Goal: Task Accomplishment & Management: Manage account settings

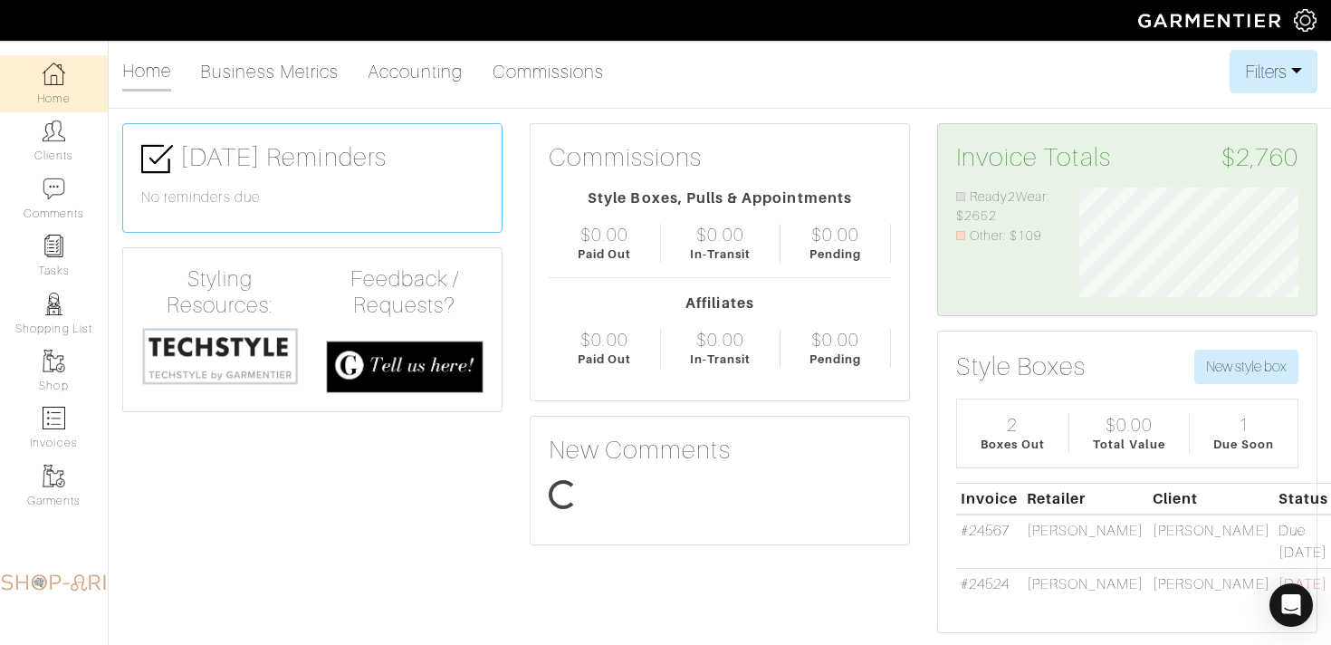
scroll to position [110, 246]
click at [34, 137] on link "Clients" at bounding box center [54, 140] width 108 height 57
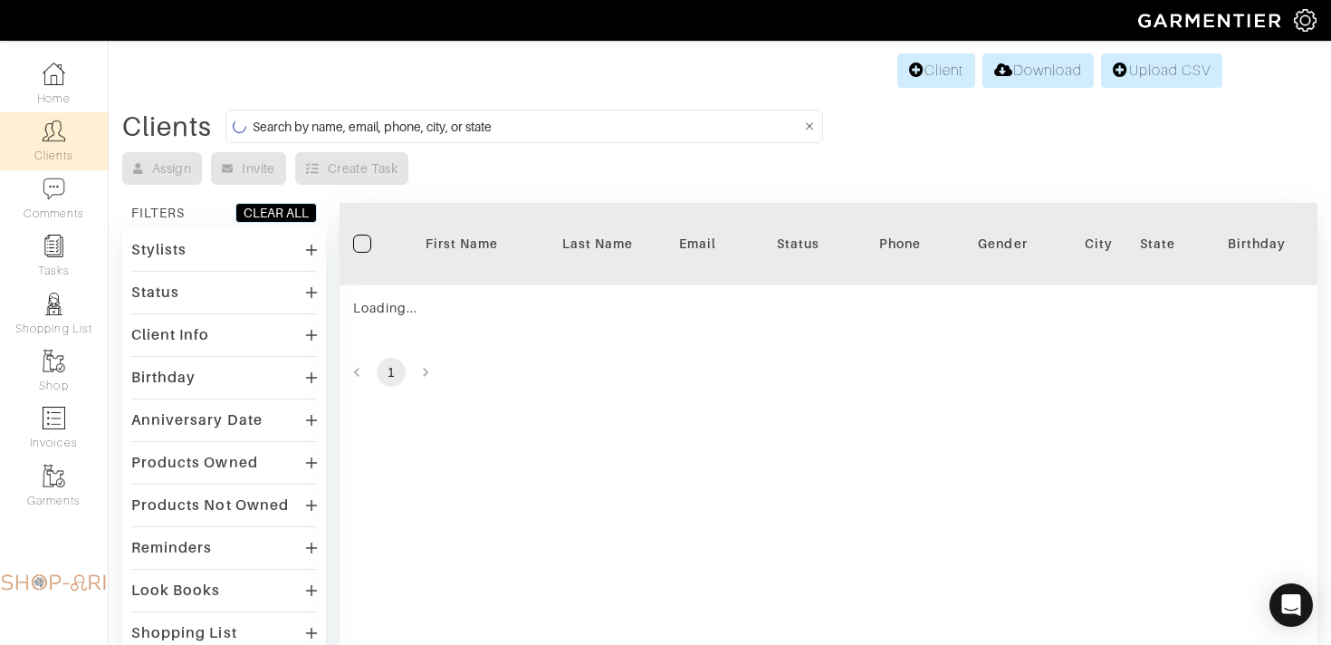
click at [313, 134] on input at bounding box center [527, 126] width 549 height 23
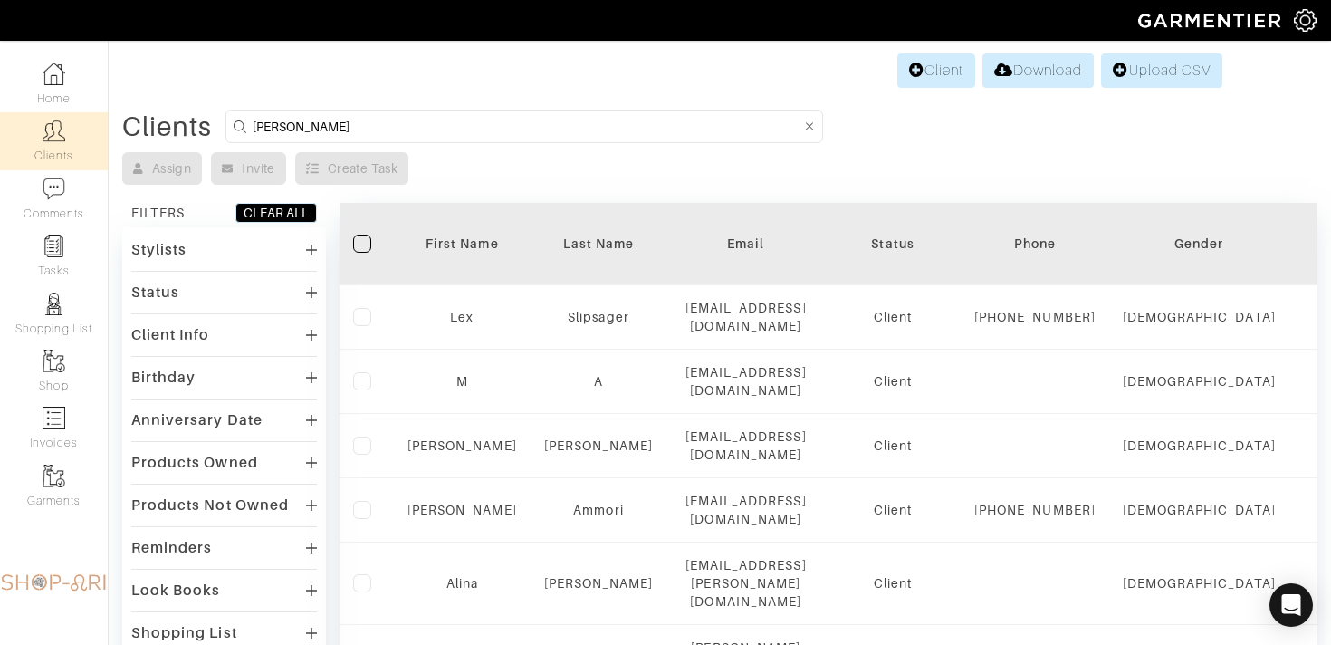
type input "leslie"
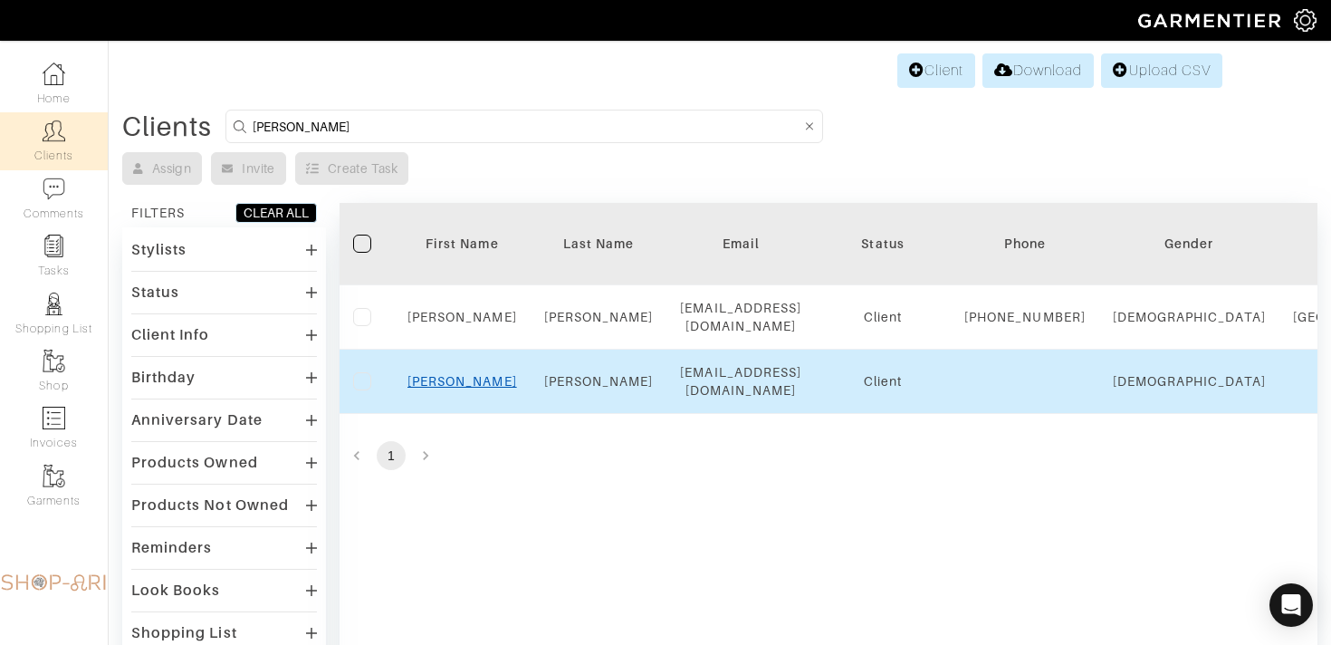
click at [454, 388] on link "[PERSON_NAME]" at bounding box center [462, 381] width 110 height 14
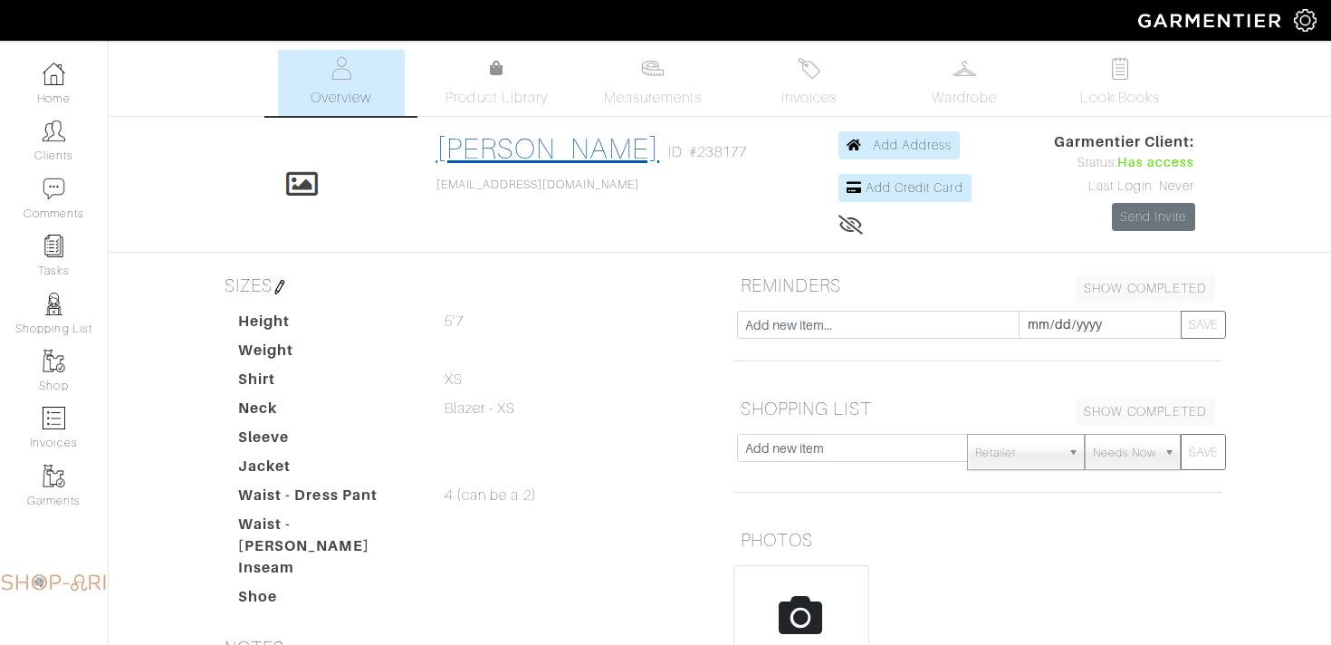
click at [550, 151] on link "[PERSON_NAME]" at bounding box center [548, 148] width 224 height 33
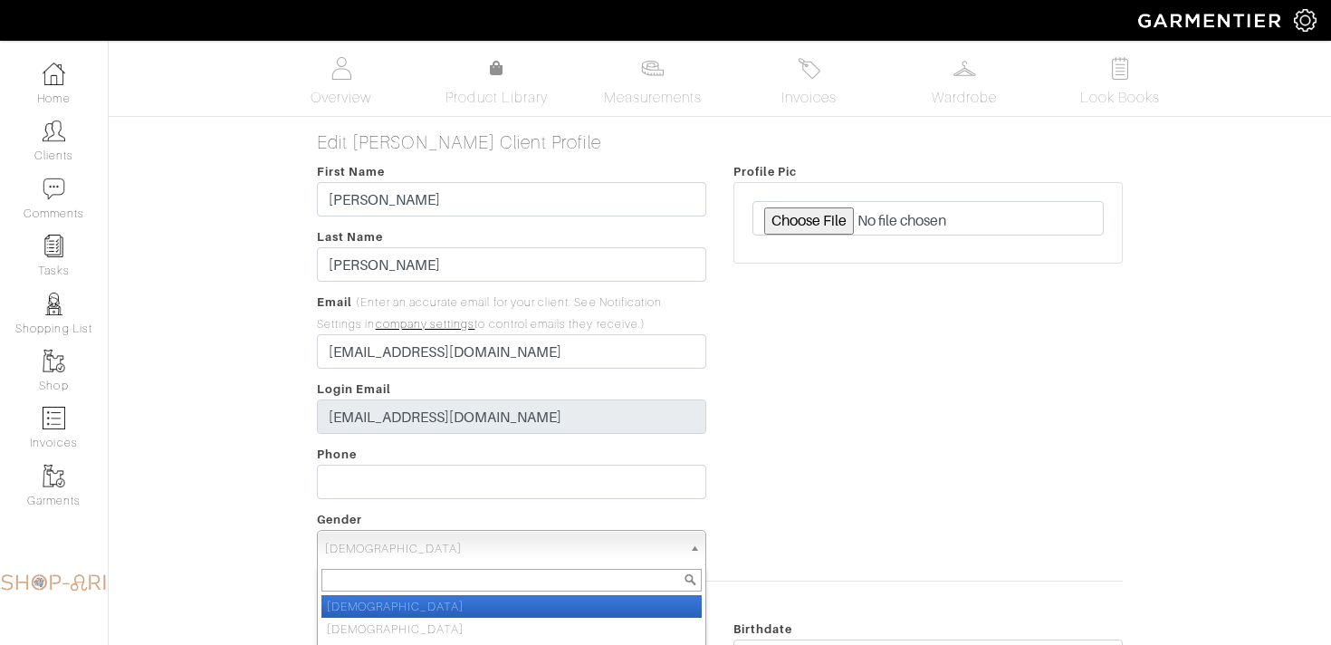
click at [419, 542] on span "[DEMOGRAPHIC_DATA]" at bounding box center [503, 549] width 357 height 36
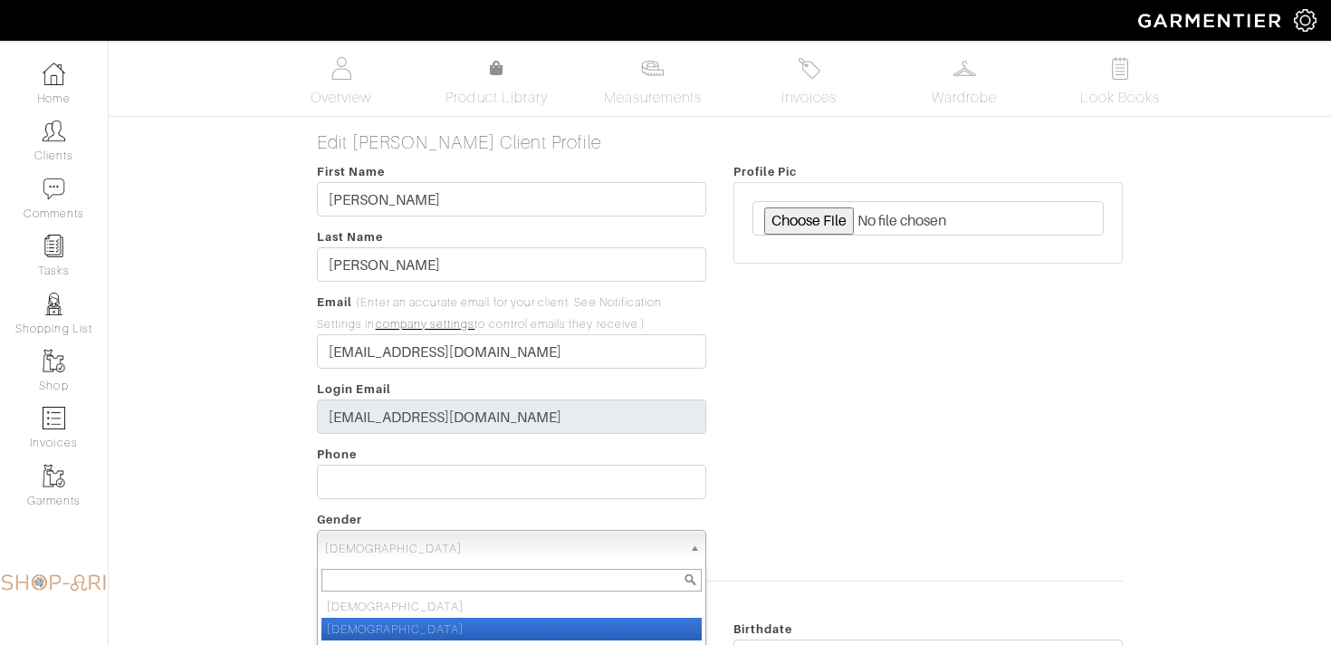
click at [398, 626] on li "[DEMOGRAPHIC_DATA]" at bounding box center [511, 629] width 380 height 23
select select "[DEMOGRAPHIC_DATA]"
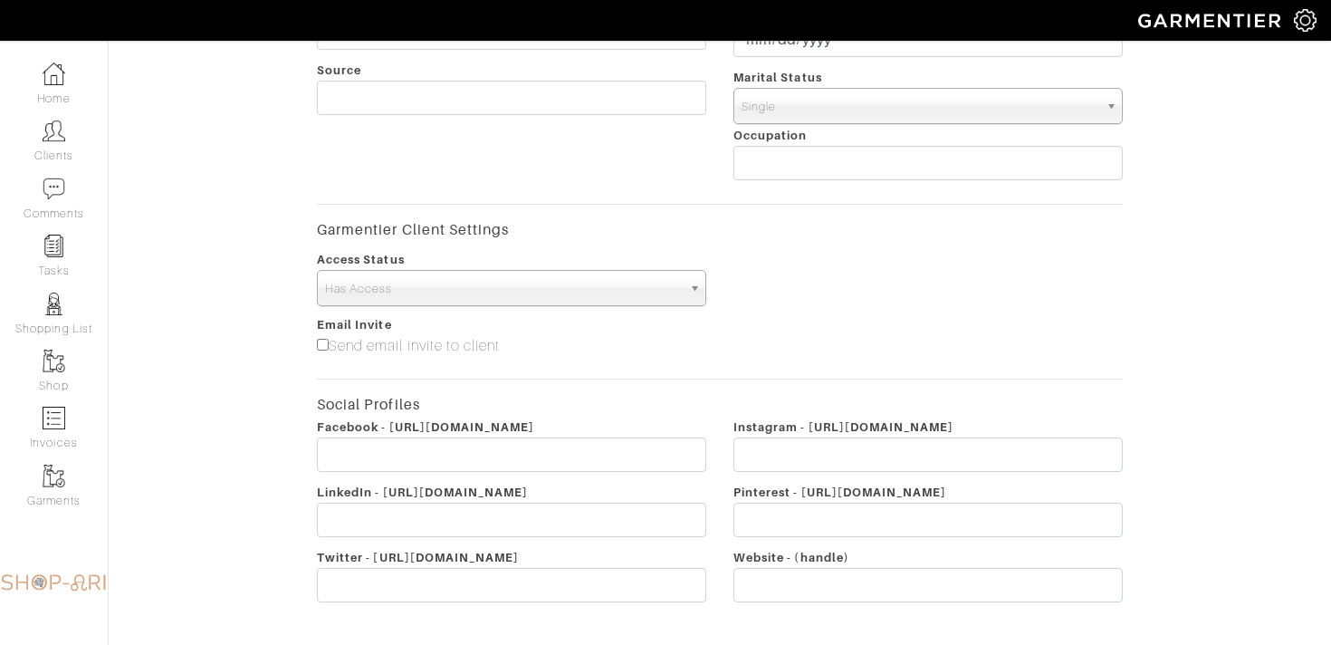
scroll to position [821, 0]
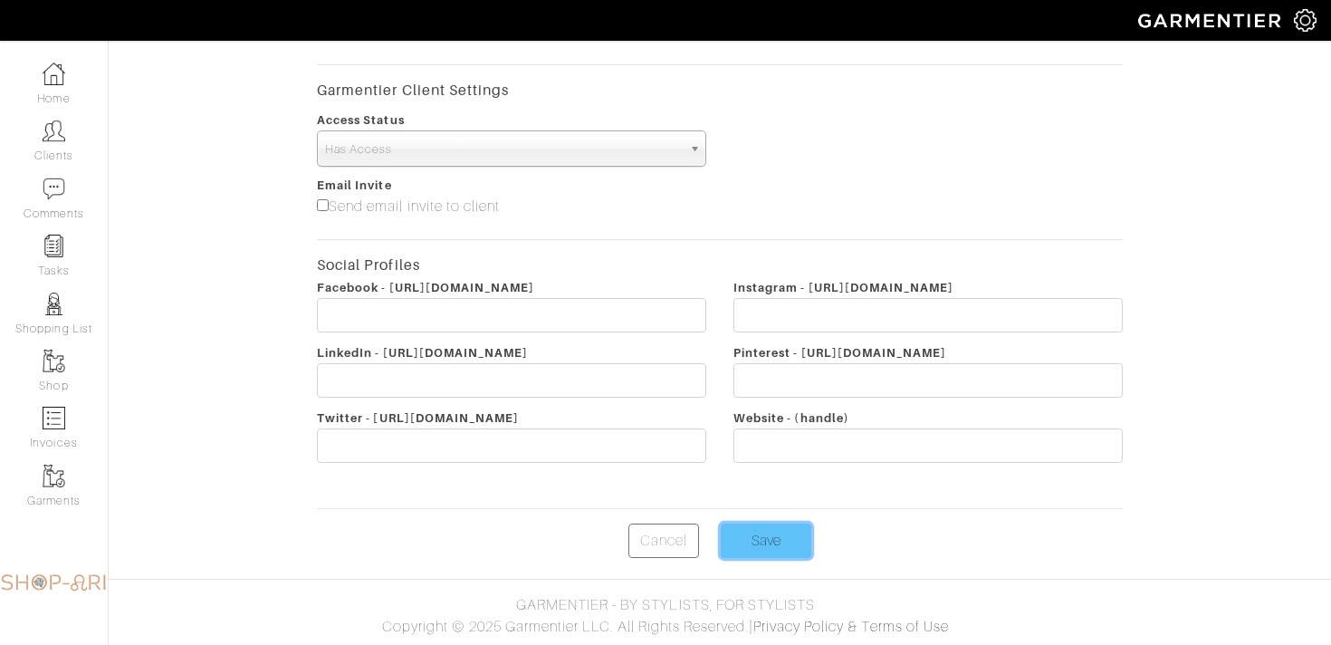
click at [771, 541] on input "Save" at bounding box center [766, 540] width 91 height 34
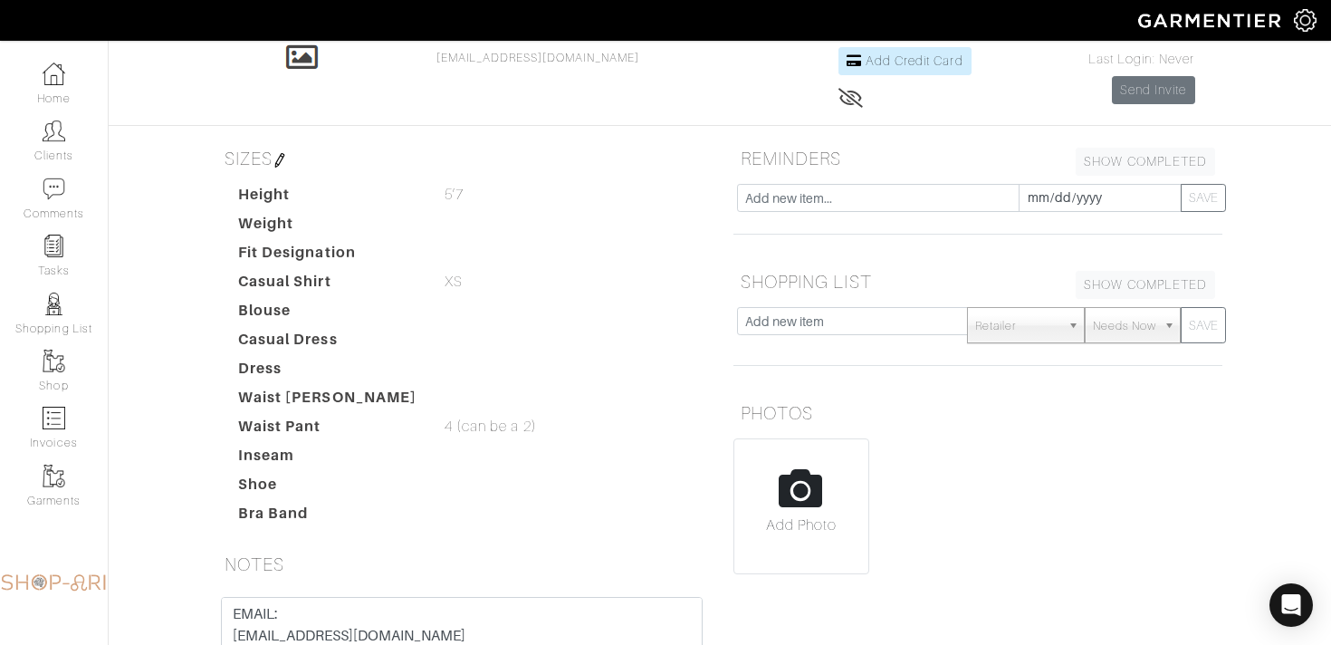
scroll to position [141, 0]
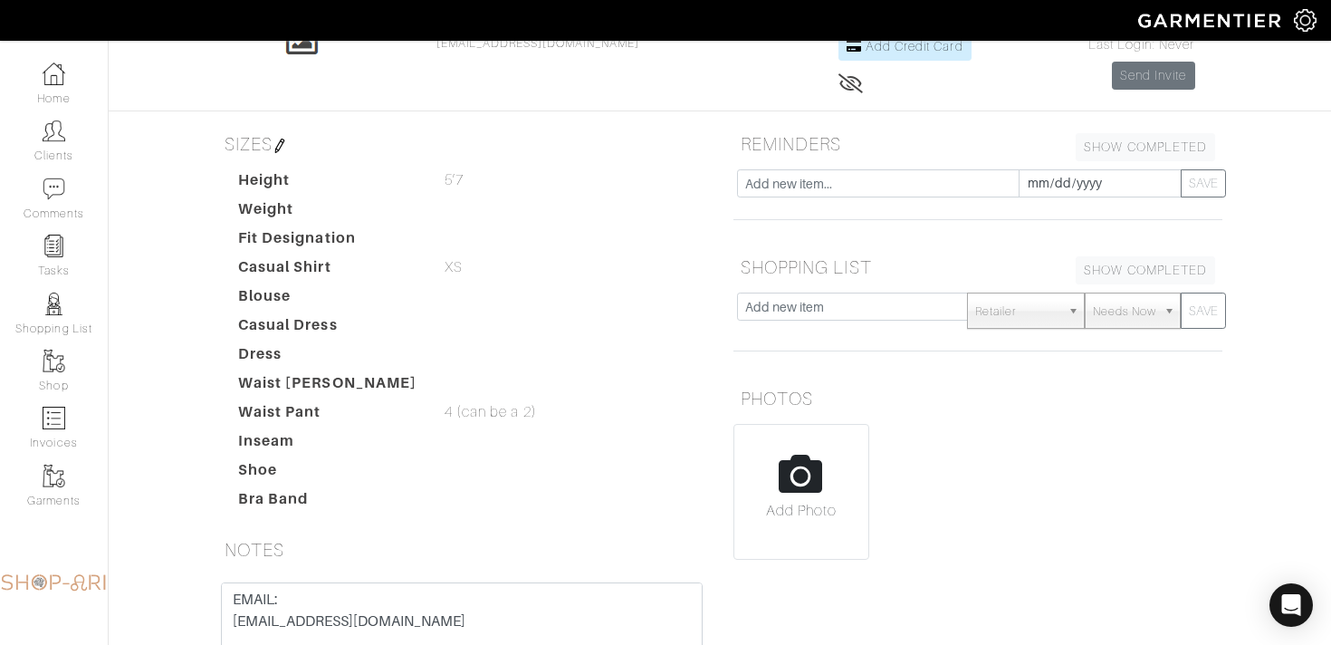
click at [287, 140] on img at bounding box center [280, 146] width 14 height 14
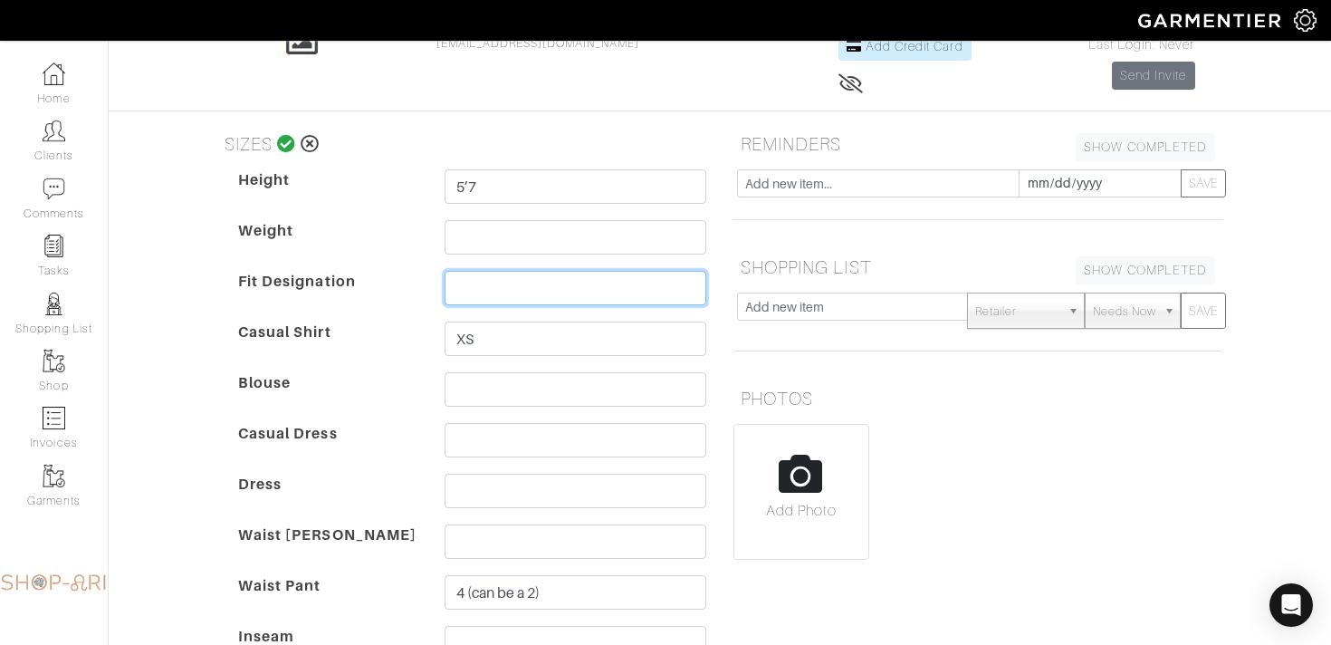
click at [500, 295] on input "text" at bounding box center [576, 288] width 262 height 34
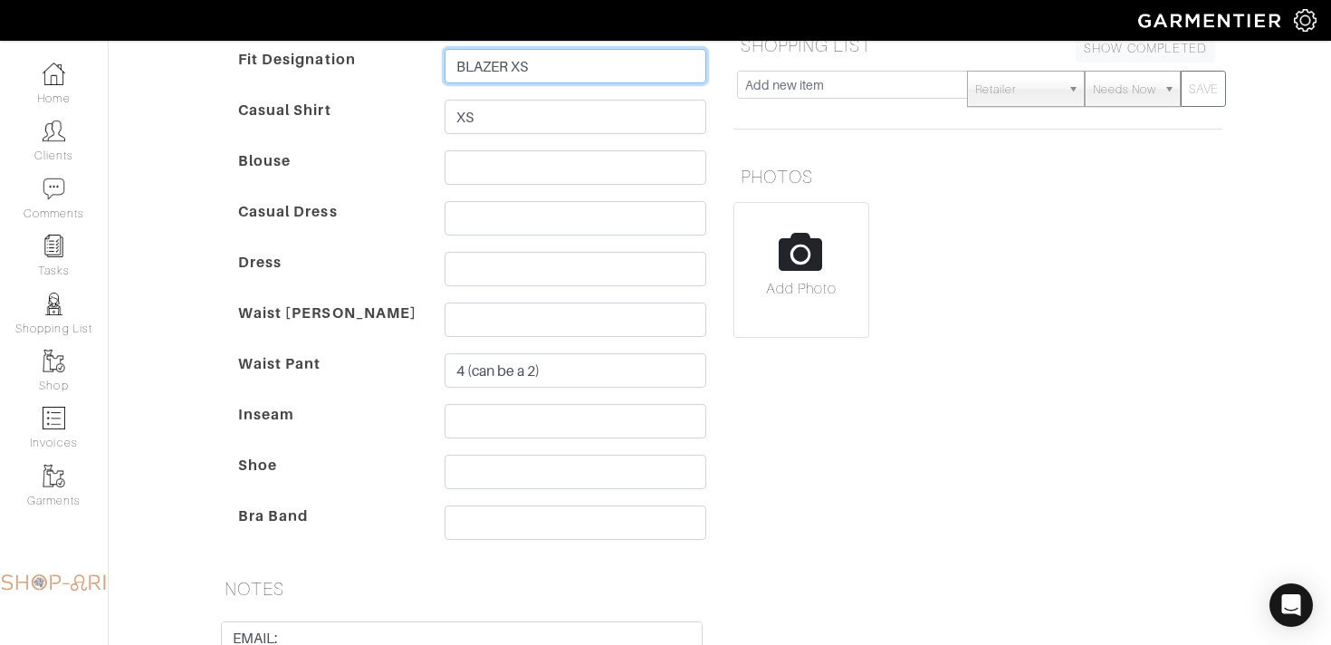
scroll to position [372, 0]
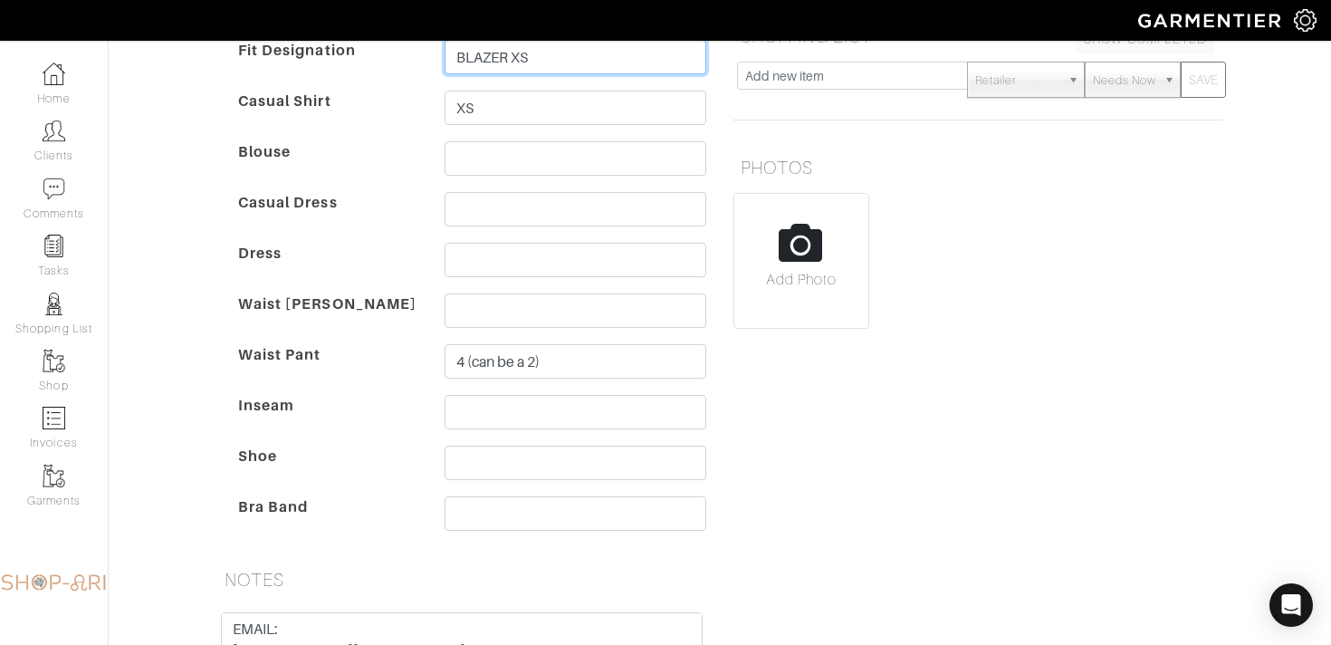
type input "BLAZER XS"
drag, startPoint x: 548, startPoint y: 511, endPoint x: 561, endPoint y: 507, distance: 14.1
click at [548, 511] on input "text" at bounding box center [576, 513] width 262 height 34
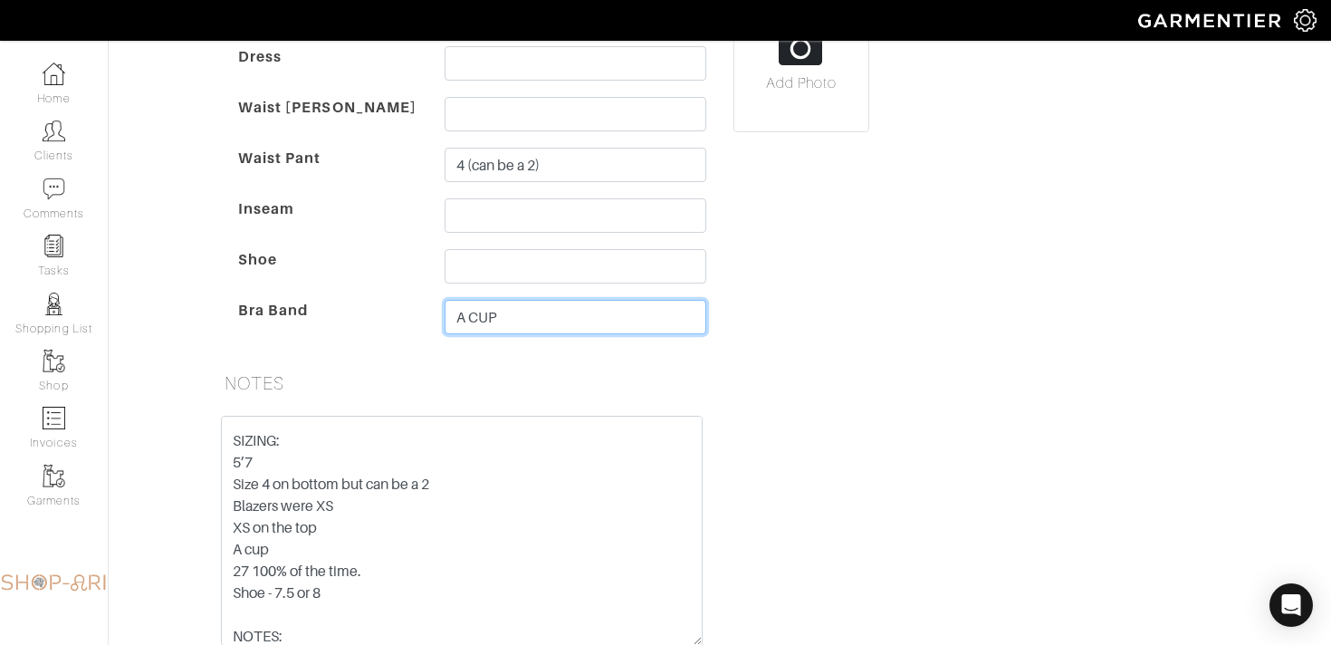
scroll to position [548, 0]
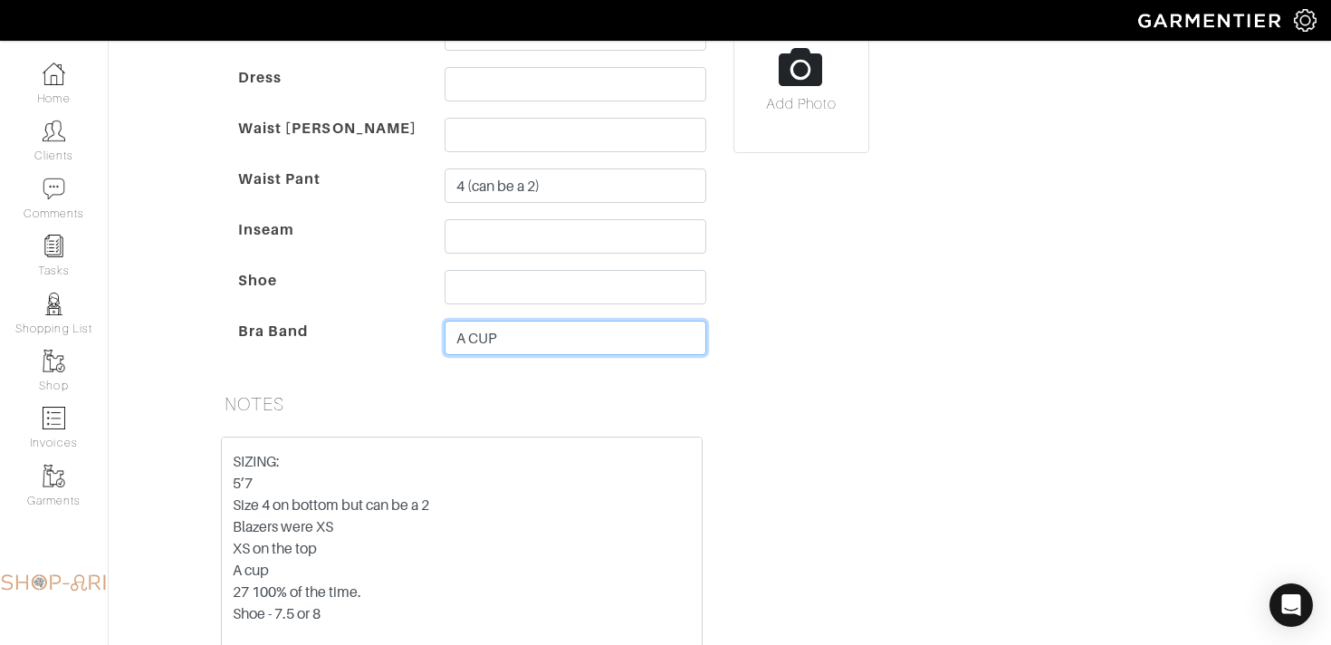
type input "A CUP"
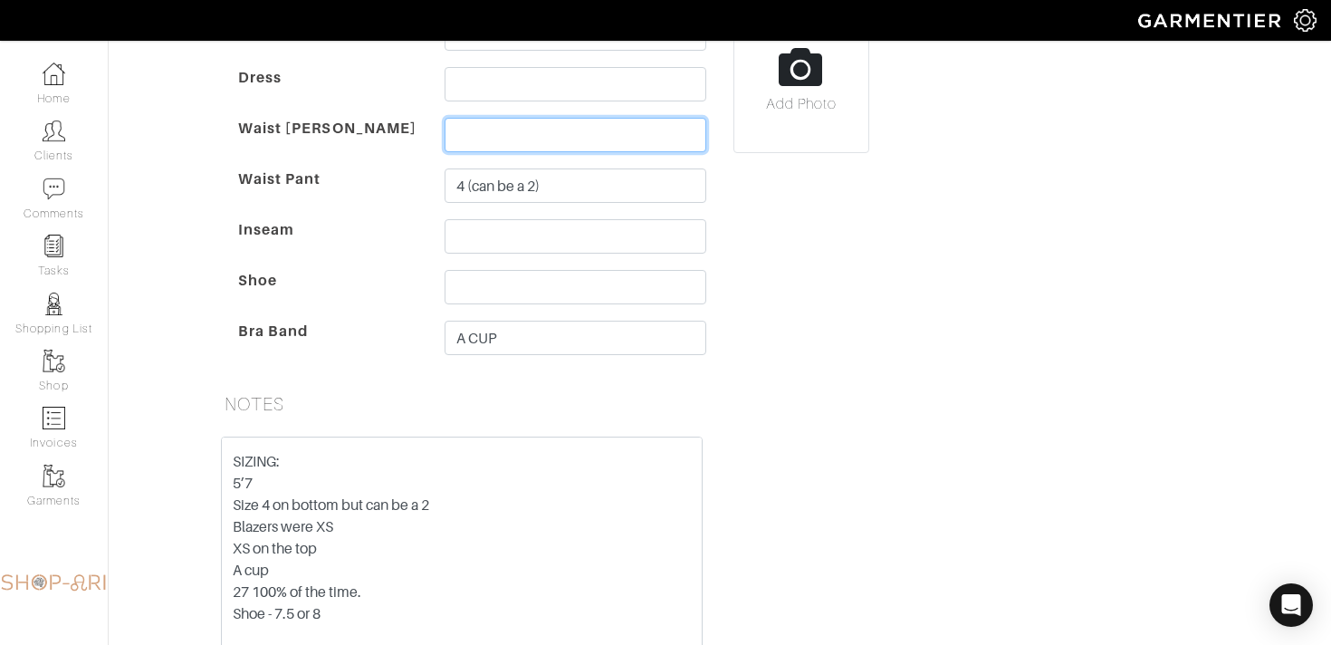
click at [521, 137] on input "text" at bounding box center [576, 135] width 262 height 34
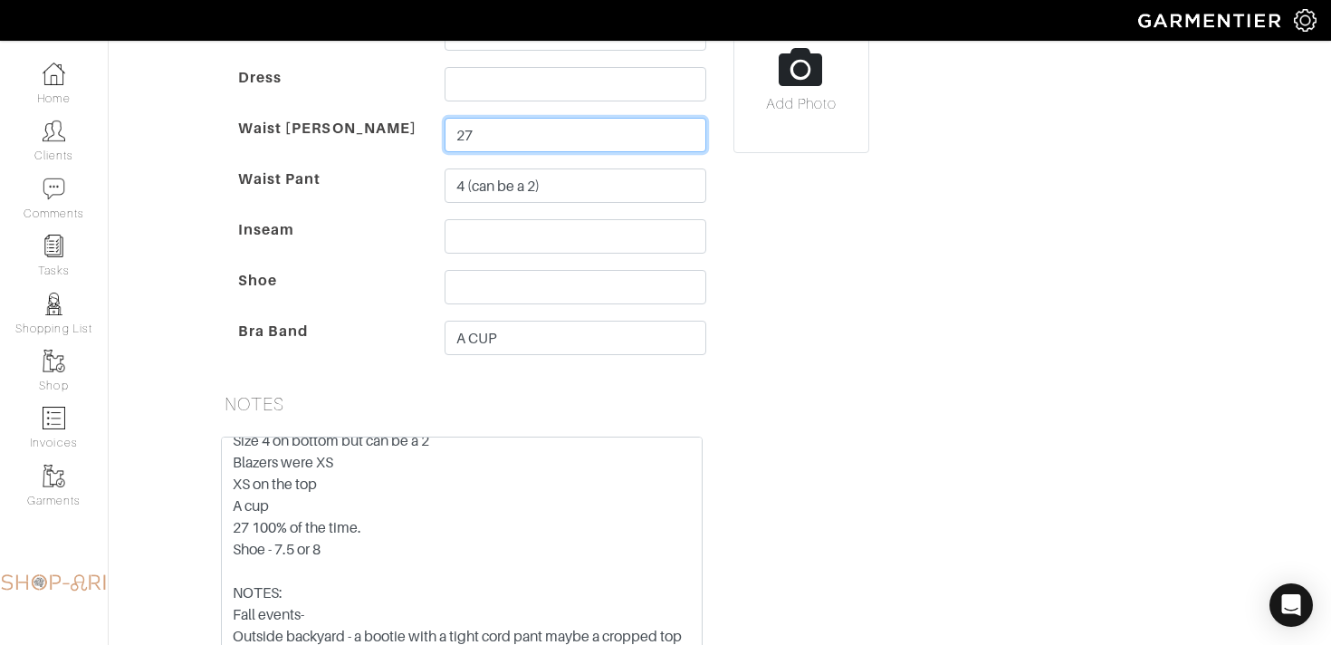
scroll to position [187, 0]
type input "27"
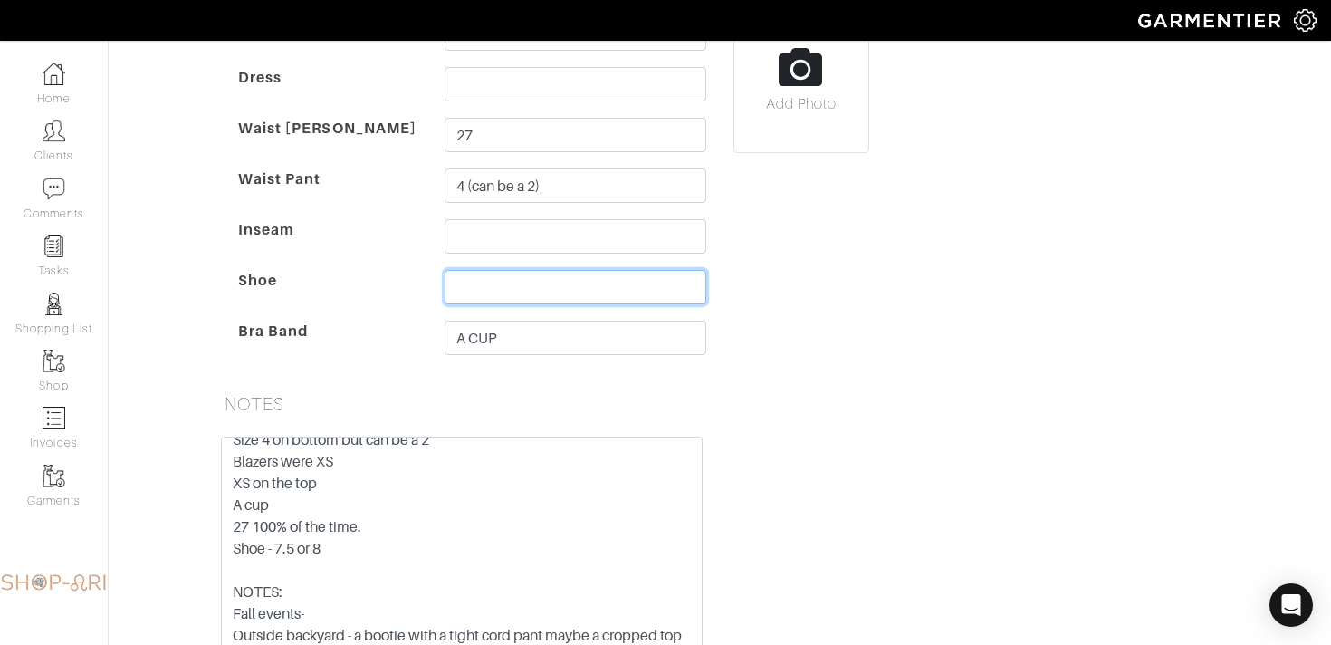
click at [485, 276] on input "text" at bounding box center [576, 287] width 262 height 34
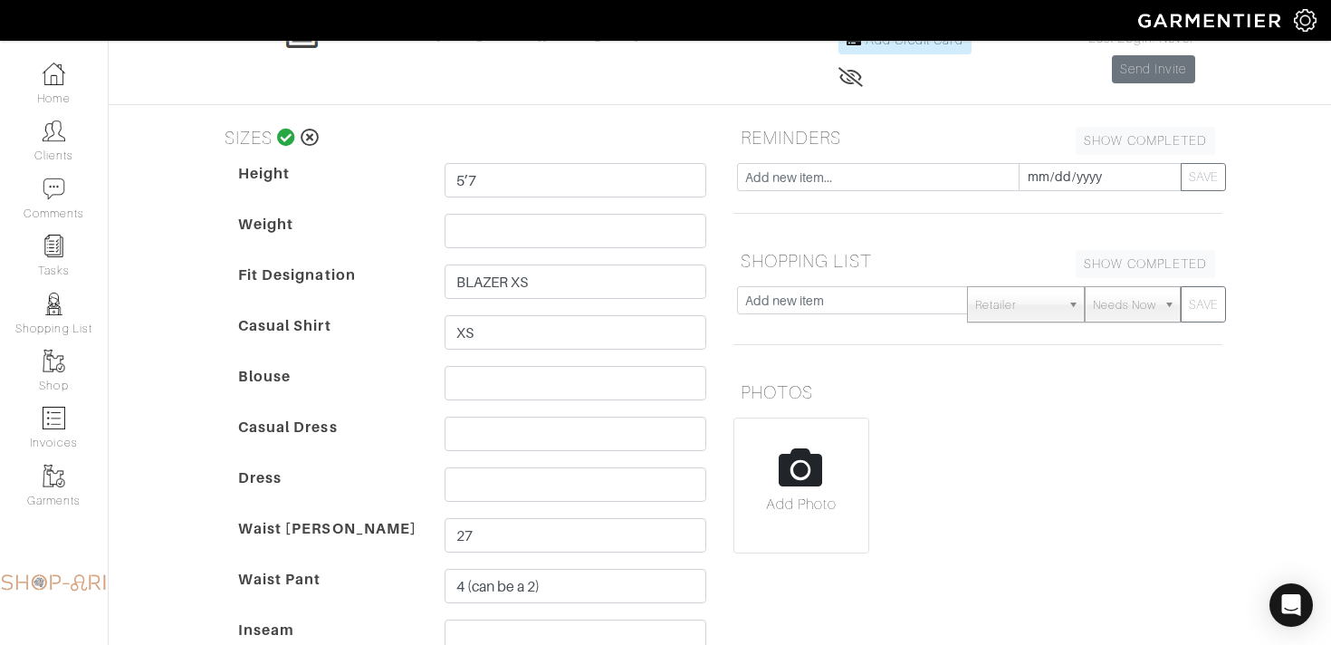
scroll to position [139, 0]
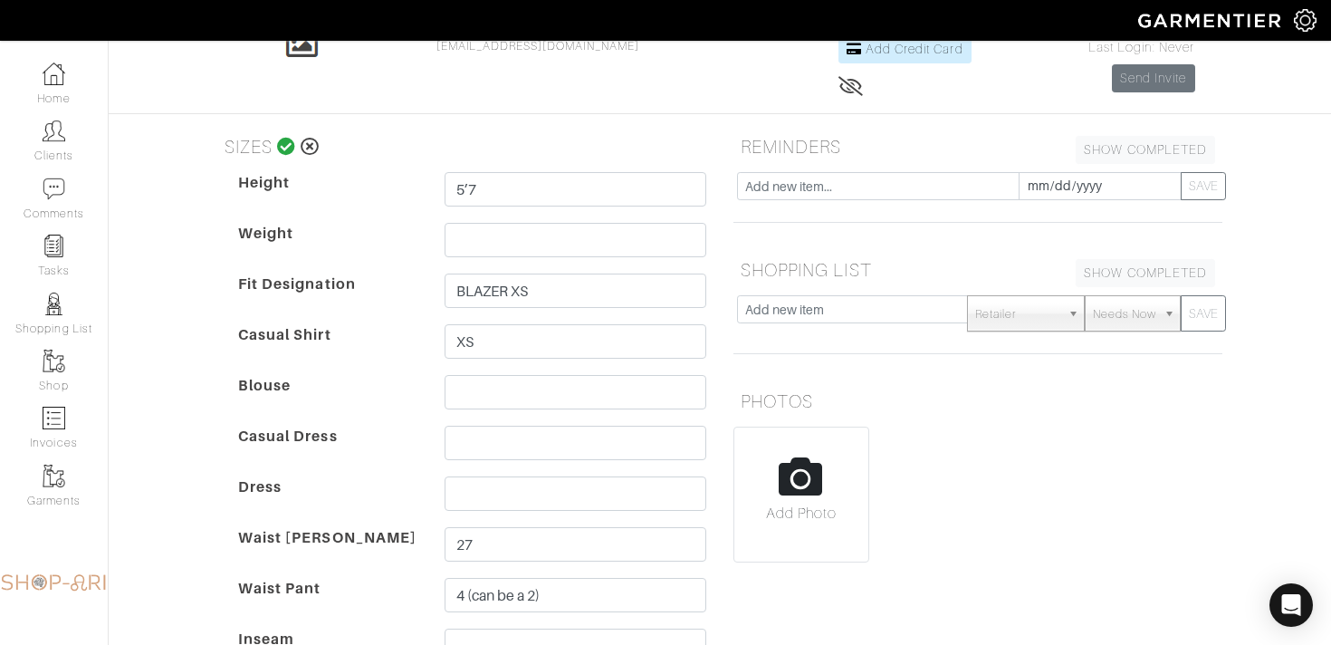
type input "7.5/8"
click at [281, 139] on icon at bounding box center [286, 147] width 19 height 18
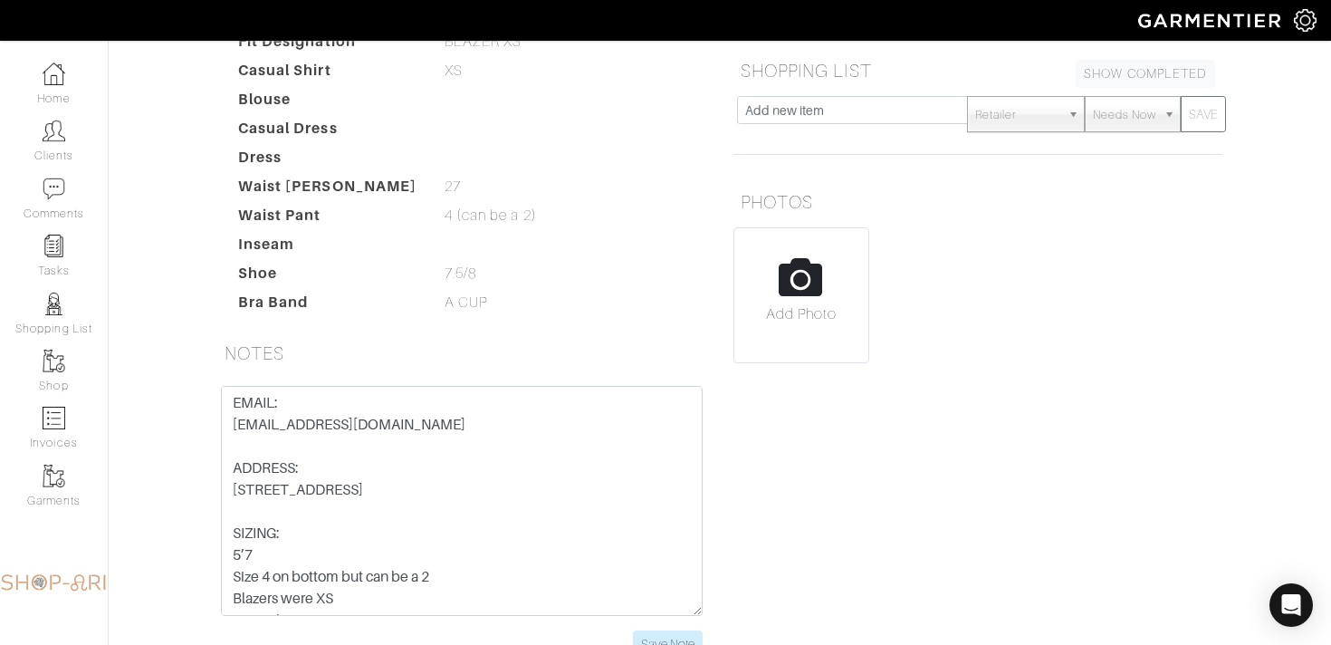
scroll to position [339, 0]
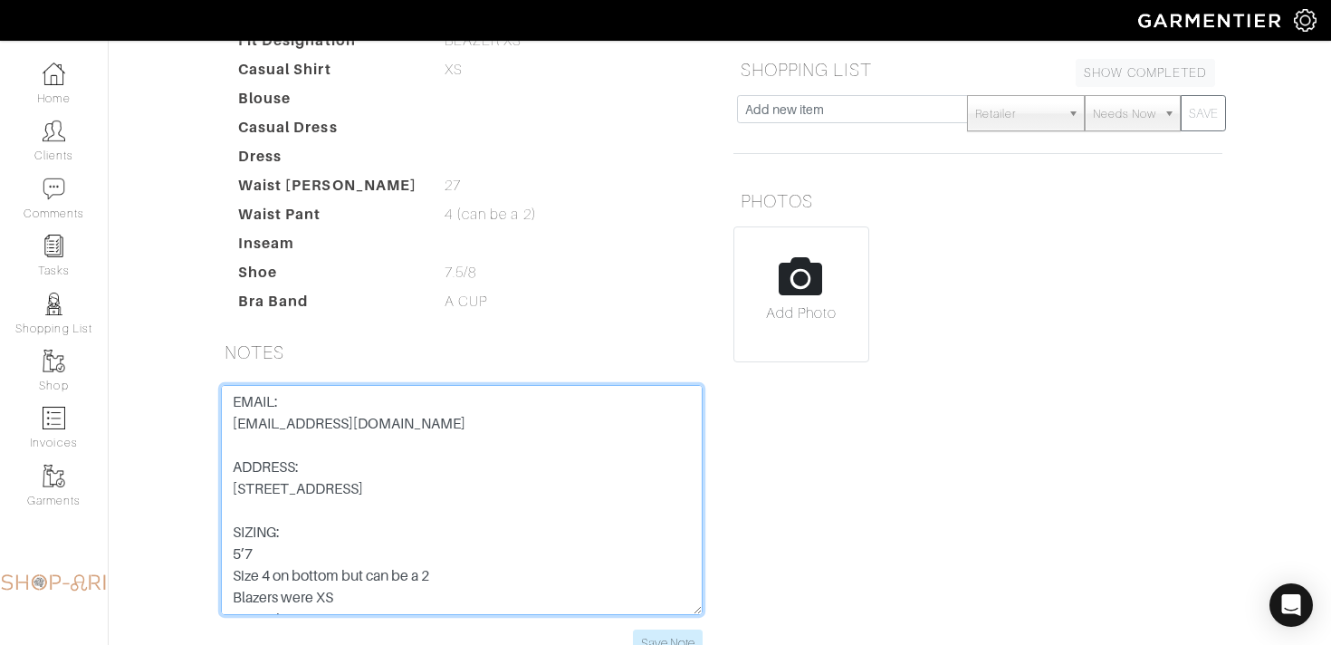
drag, startPoint x: 311, startPoint y: 513, endPoint x: 209, endPoint y: 503, distance: 101.8
click at [209, 503] on div "EMAIL: Leslieecohen@gmail.com ADDRESS: 200 east 66th street B2102 NY, NY 10065 …" at bounding box center [461, 521] width 509 height 273
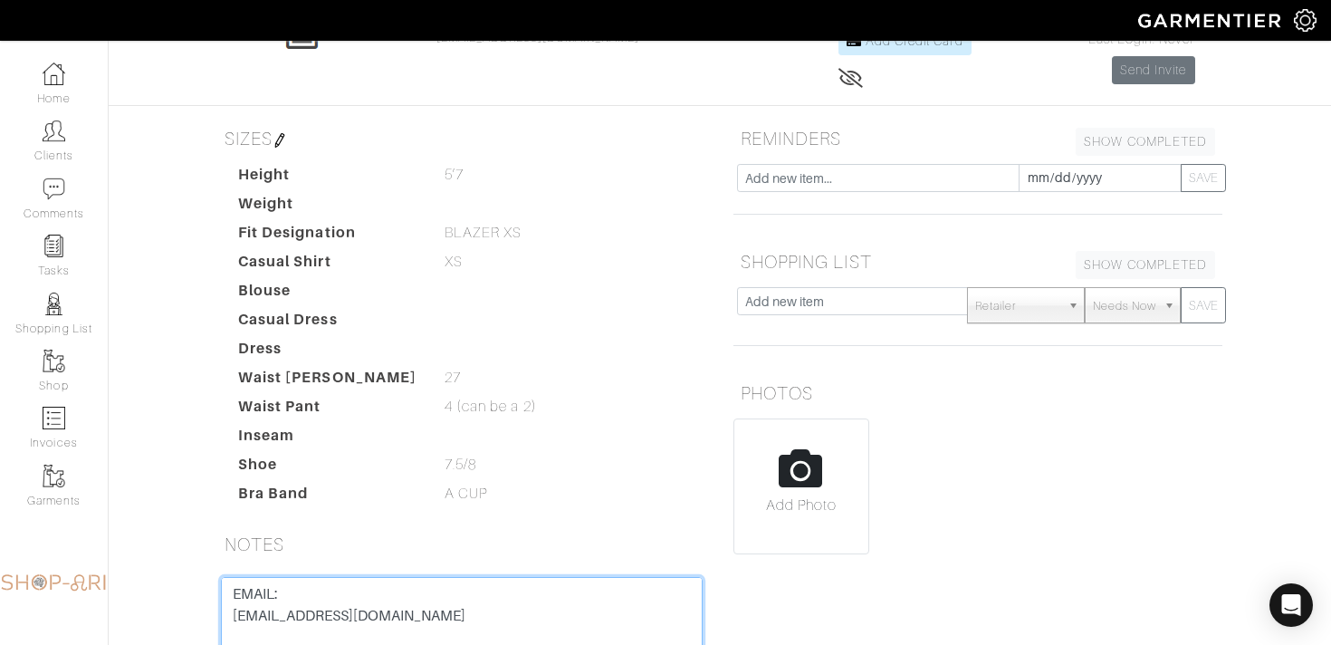
scroll to position [0, 0]
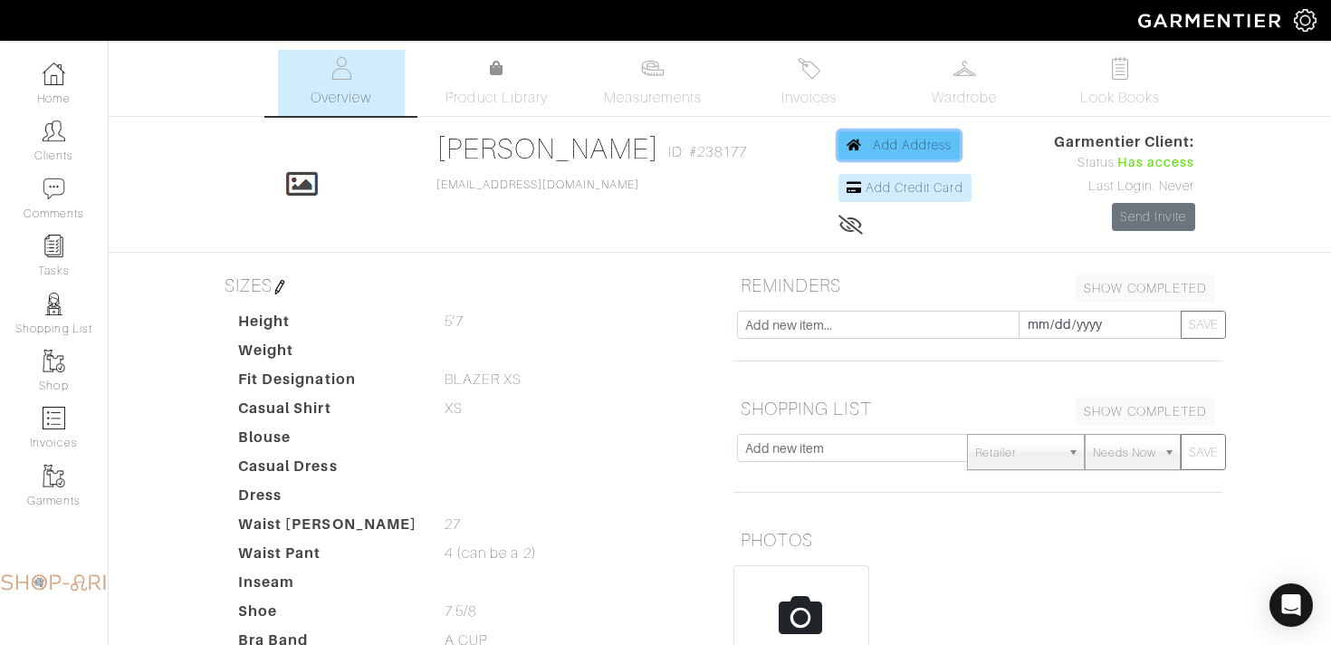
click at [863, 135] on link "Add Address" at bounding box center [900, 145] width 122 height 28
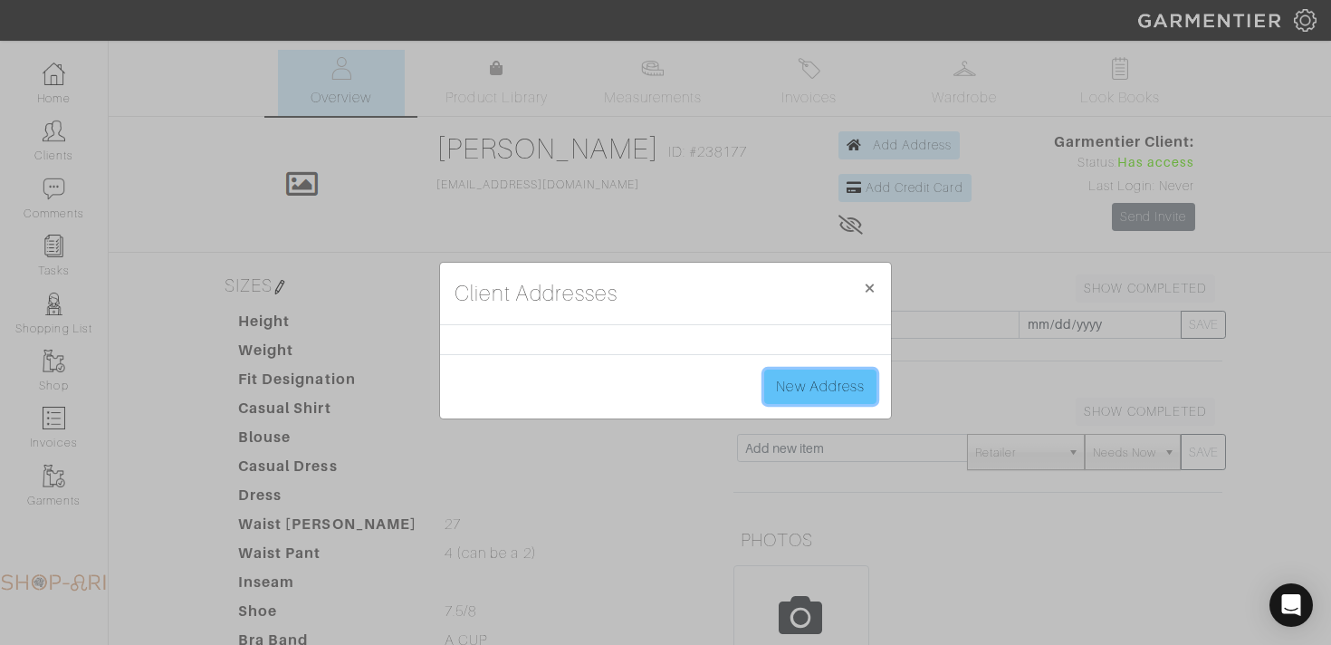
click at [810, 384] on link "New Address" at bounding box center [820, 386] width 112 height 34
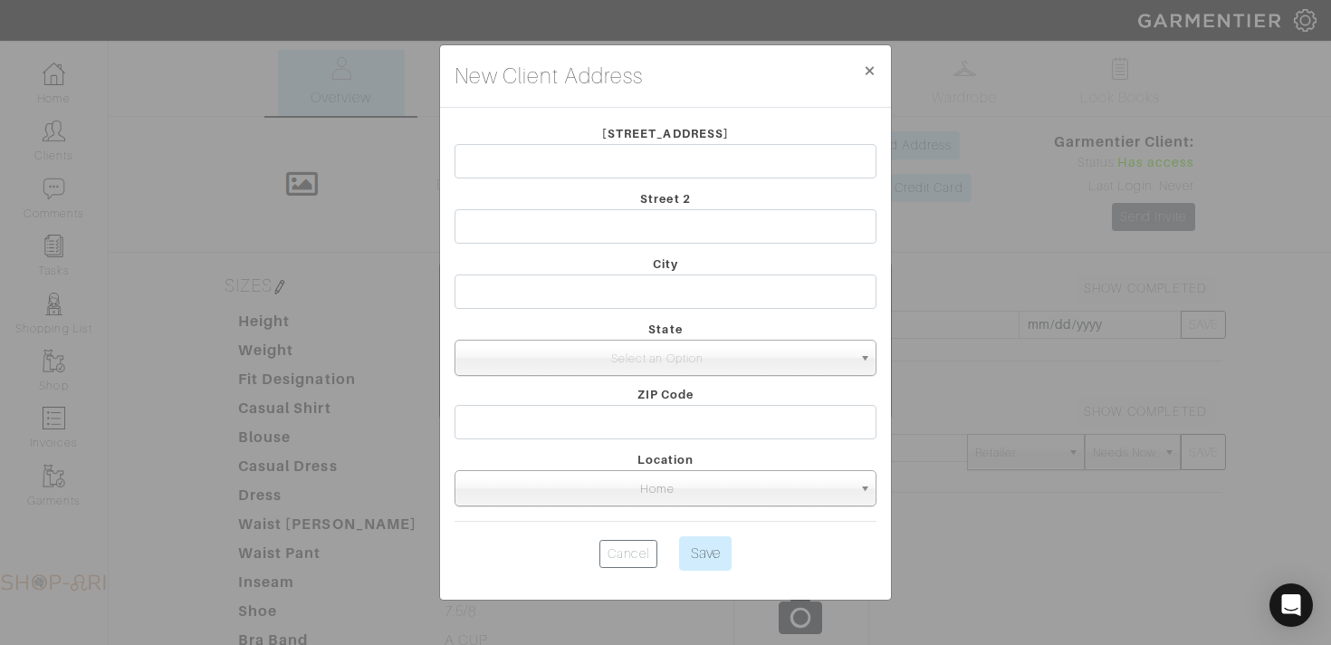
click at [530, 182] on div "Street 1" at bounding box center [665, 154] width 449 height 65
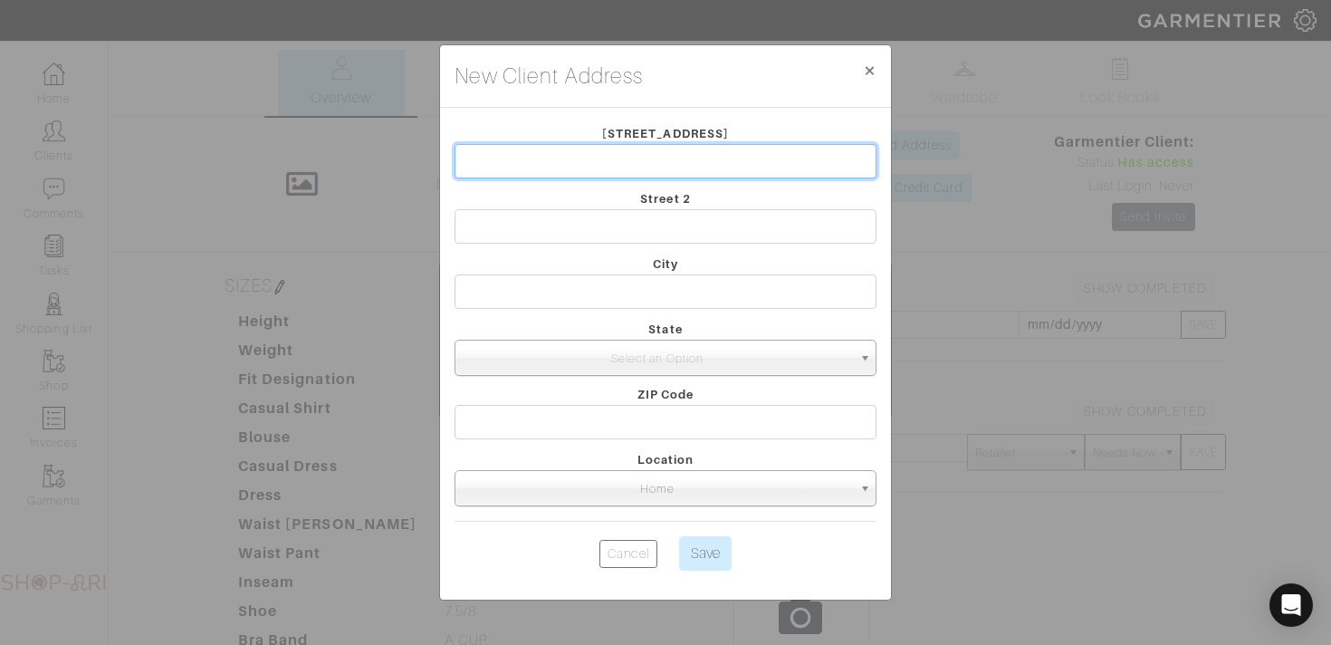
click at [518, 164] on input "text" at bounding box center [666, 161] width 422 height 34
type input "200 EAST 66TH ST"
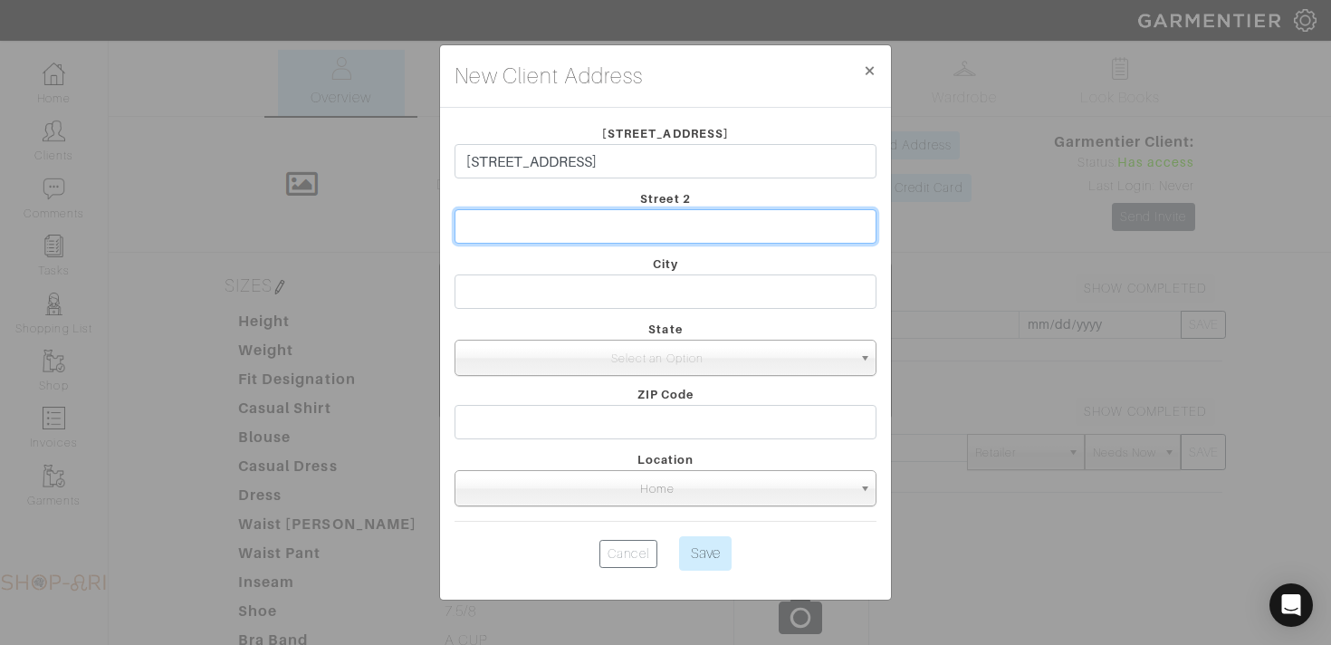
click at [559, 233] on input "text" at bounding box center [666, 226] width 422 height 34
paste input "B2102"
type input "B2102"
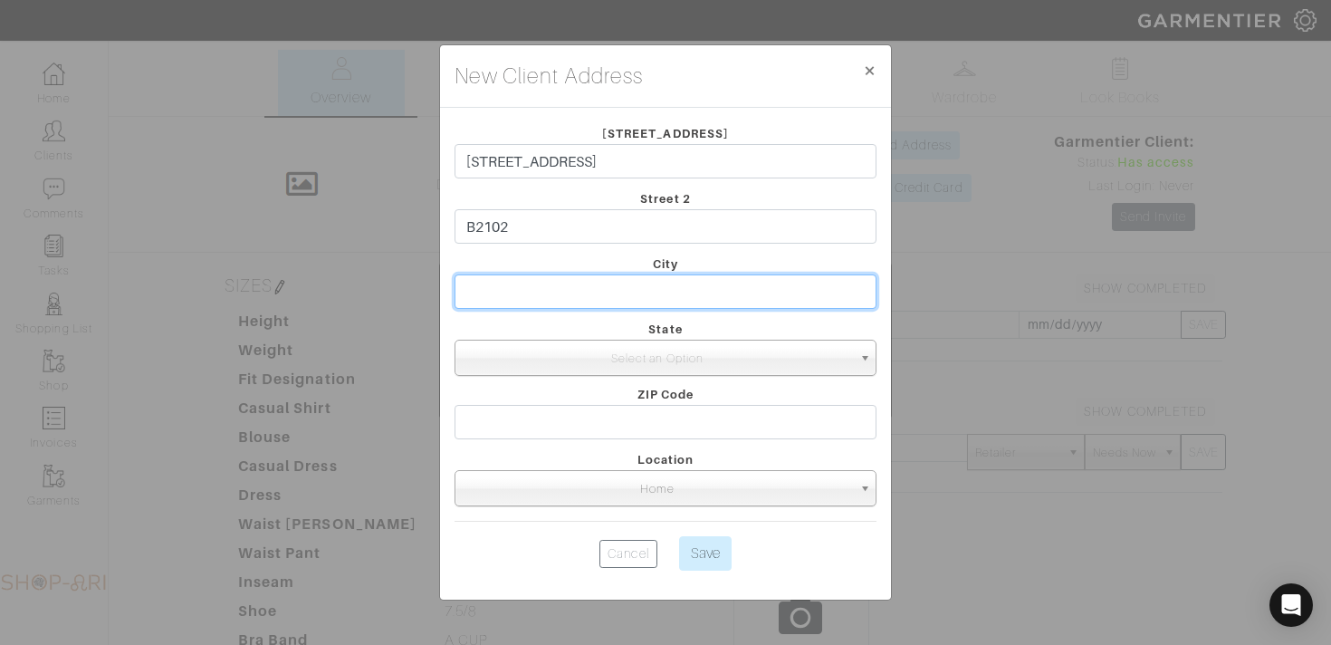
click at [520, 290] on input "text" at bounding box center [666, 291] width 422 height 34
type input "NEW YORK"
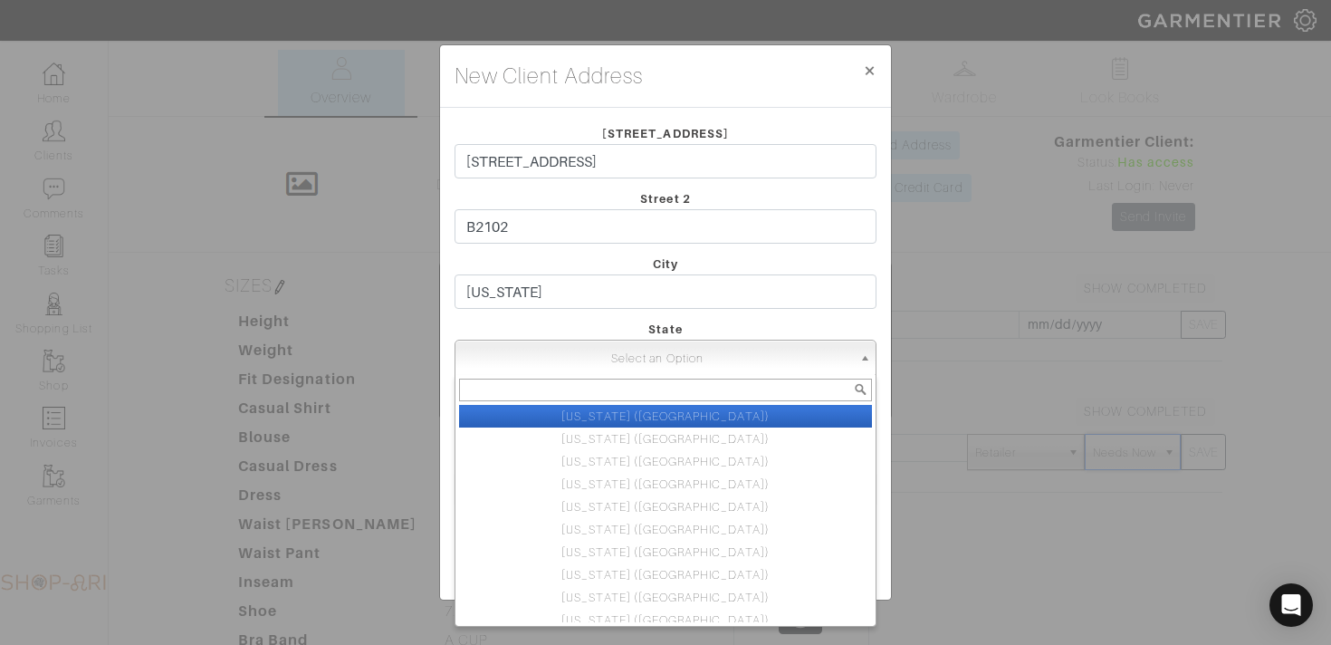
click at [522, 350] on span "Select an Option" at bounding box center [657, 358] width 389 height 36
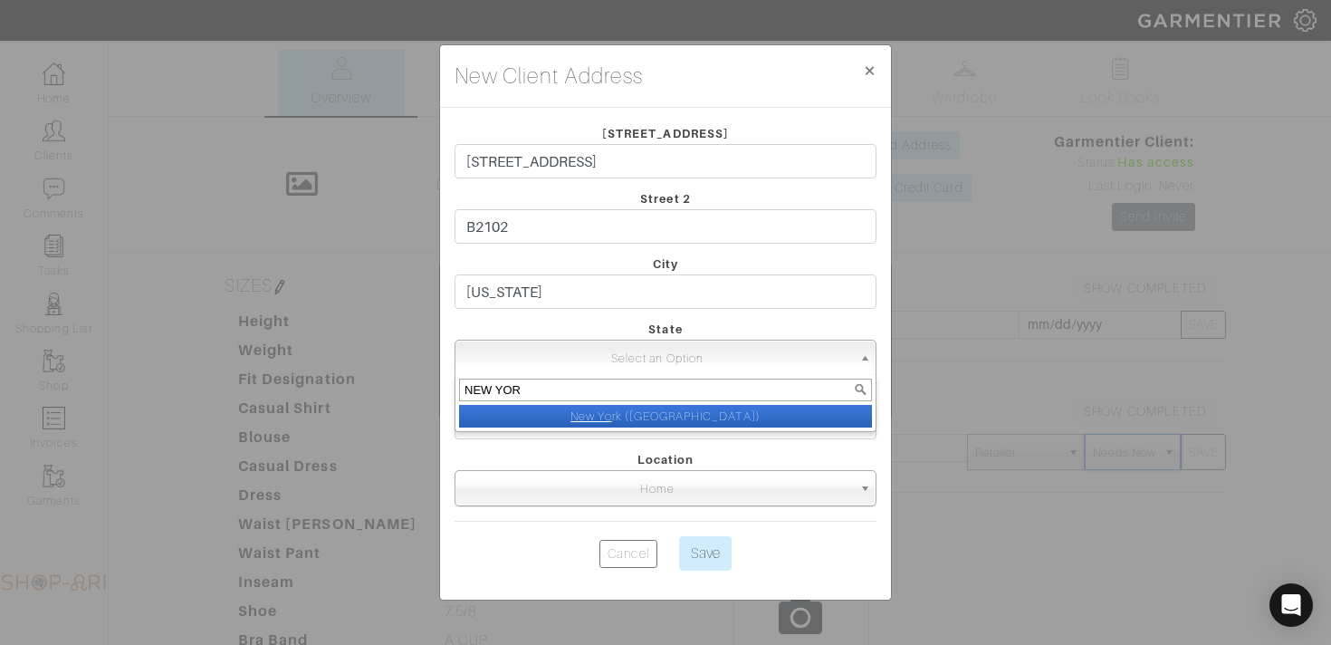
type input "NEW YORK"
select select "2"
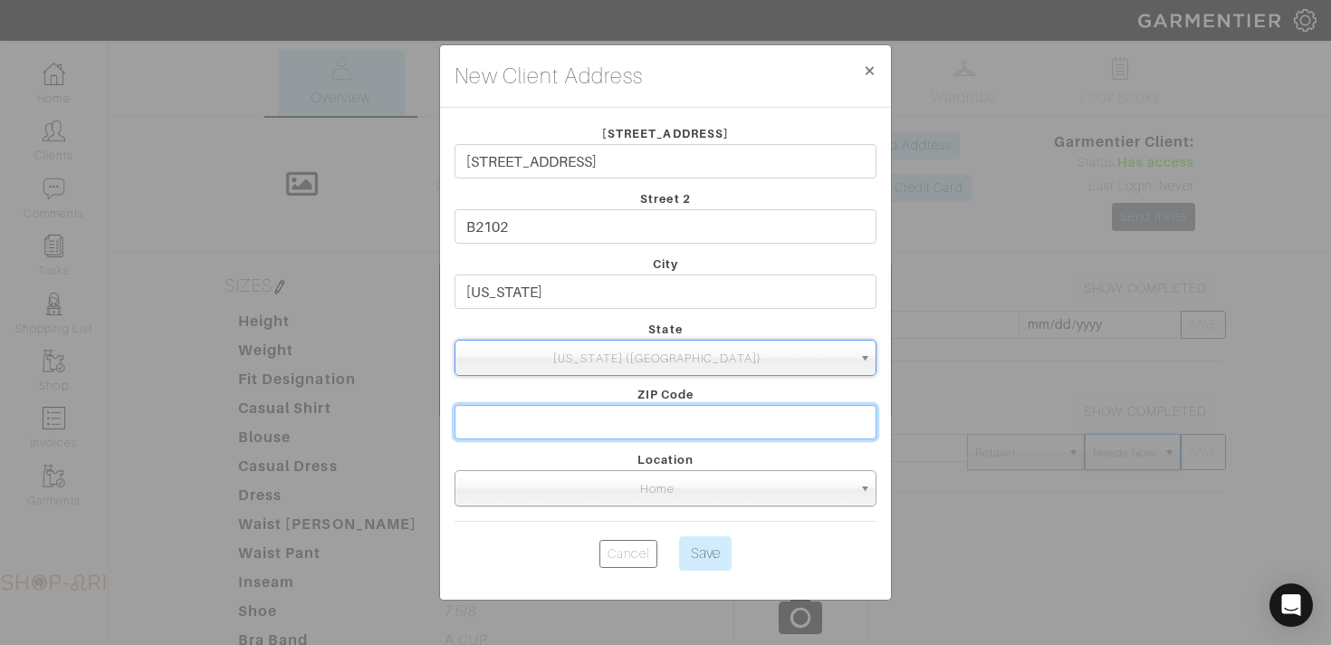
drag, startPoint x: 559, startPoint y: 407, endPoint x: 297, endPoint y: 393, distance: 262.1
click at [559, 407] on input "text" at bounding box center [666, 422] width 422 height 34
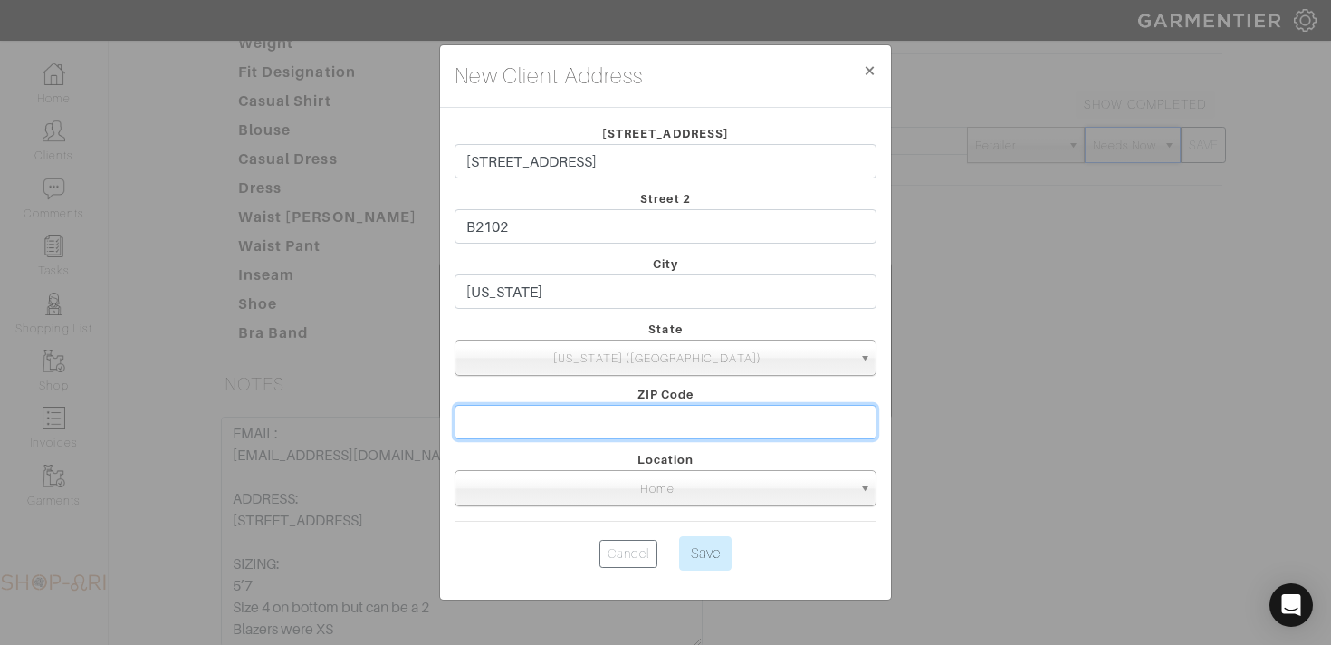
scroll to position [308, 0]
type input "10065"
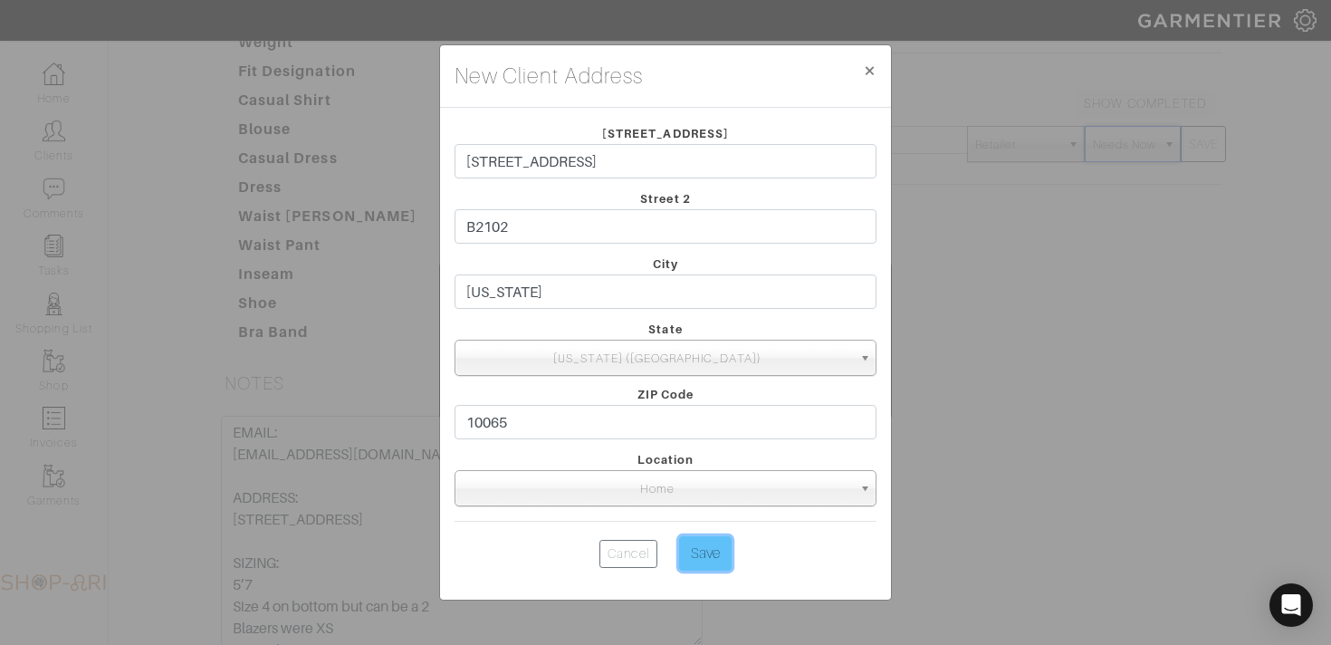
click at [711, 569] on input "Save" at bounding box center [705, 553] width 53 height 34
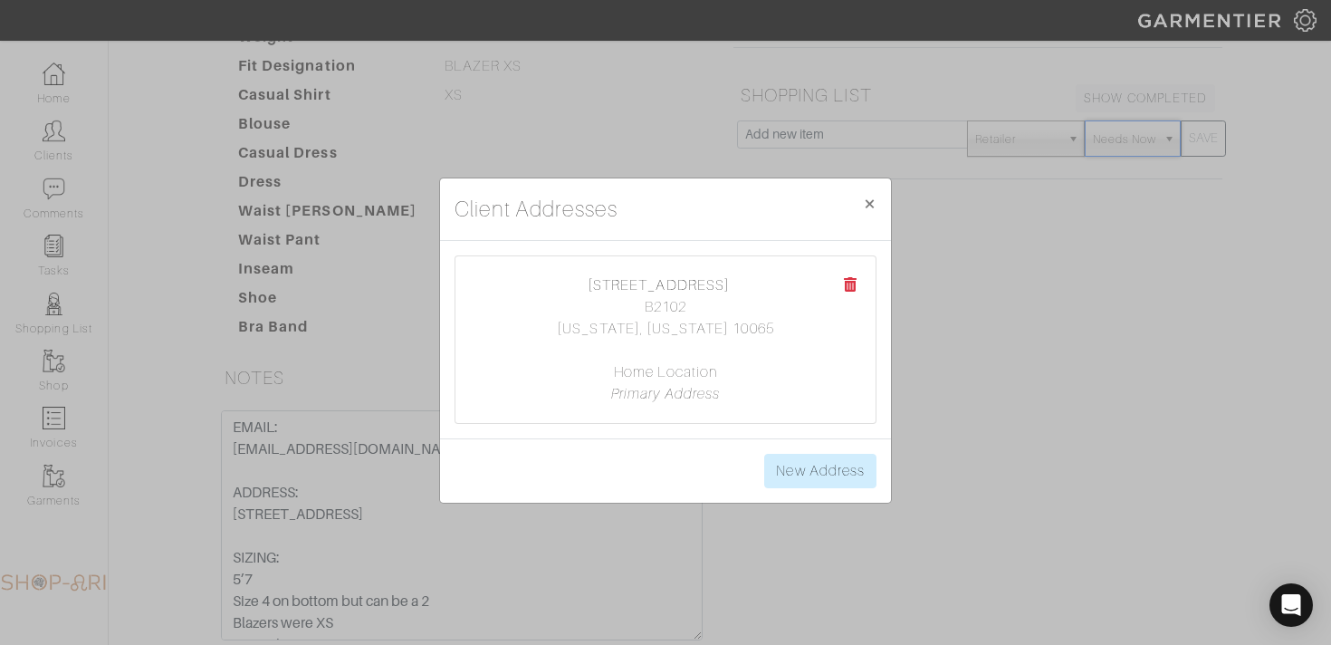
scroll to position [302, 0]
click at [867, 197] on span "×" at bounding box center [870, 203] width 14 height 24
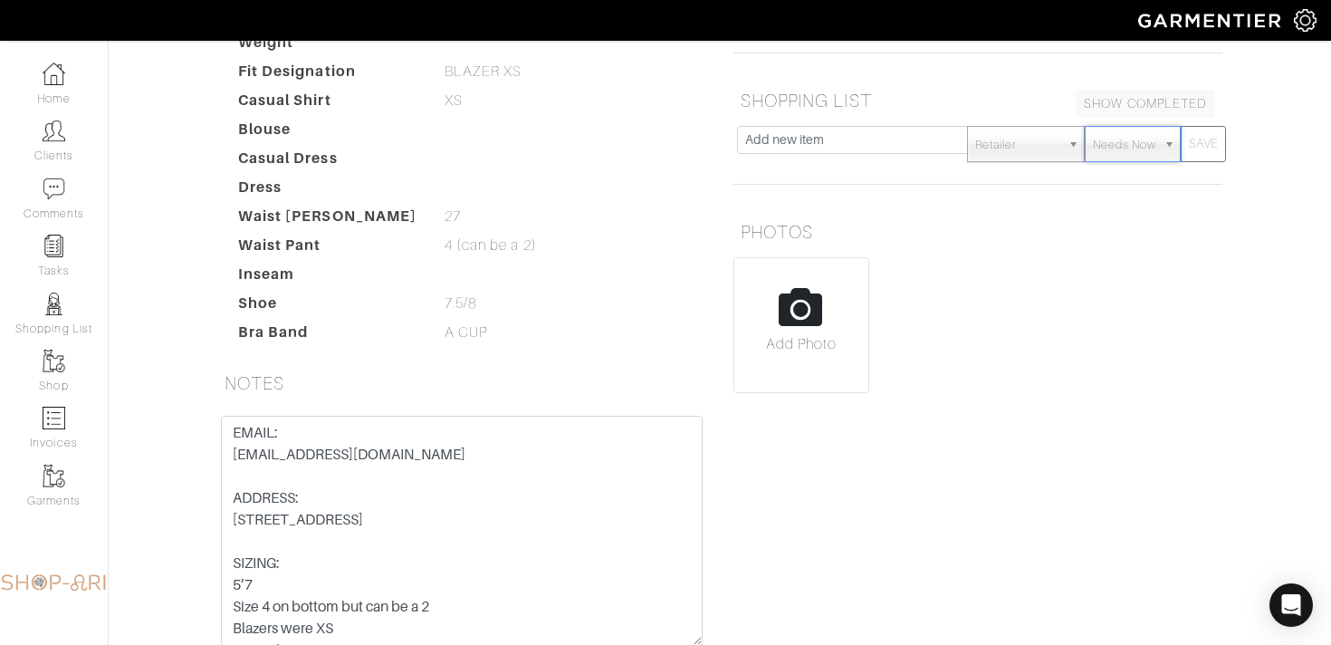
scroll to position [0, 0]
